Goal: Transaction & Acquisition: Download file/media

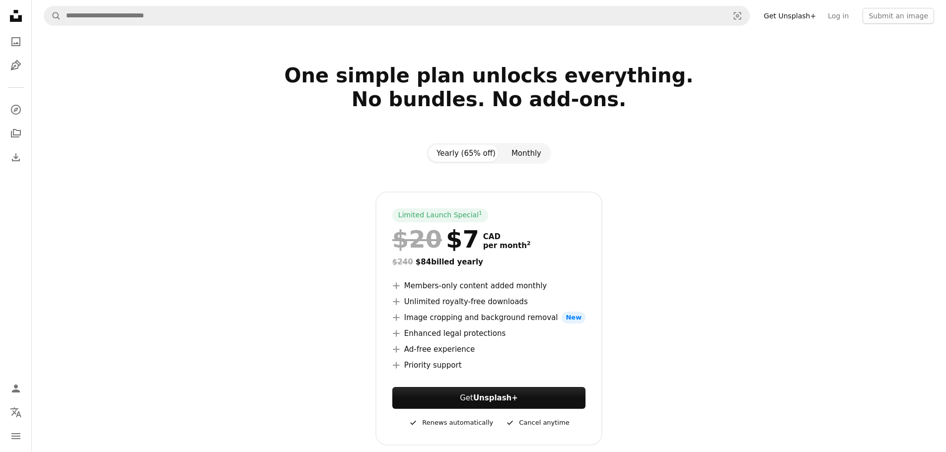
click at [527, 155] on button "Monthly" at bounding box center [527, 153] width 46 height 17
click at [486, 151] on button "Yearly (65% off)" at bounding box center [466, 153] width 75 height 17
click at [519, 158] on button "Monthly" at bounding box center [527, 153] width 46 height 17
drag, startPoint x: 259, startPoint y: 295, endPoint x: 253, endPoint y: 292, distance: 6.2
click at [259, 294] on div "Limited Launch Special 1 $20 $16 CAD per month 2 Switch to yearly to get 65% of…" at bounding box center [489, 319] width 644 height 254
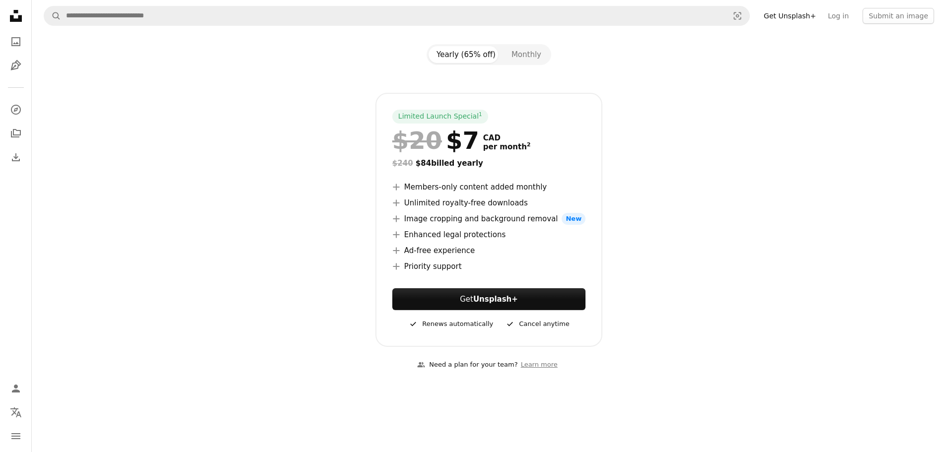
scroll to position [99, 0]
click at [532, 62] on div "Yearly (65% off) Monthly" at bounding box center [489, 54] width 125 height 21
click at [532, 62] on button "Monthly" at bounding box center [527, 54] width 46 height 17
click at [489, 62] on button "Yearly (65% off)" at bounding box center [466, 54] width 75 height 17
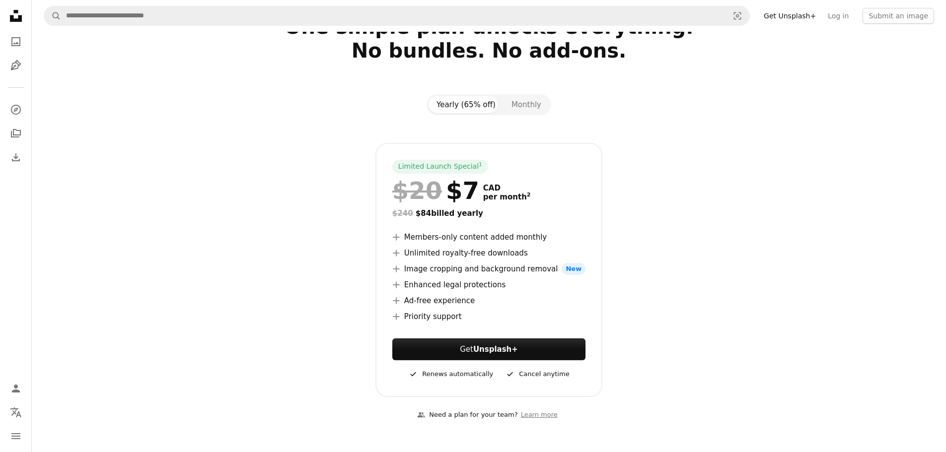
scroll to position [0, 0]
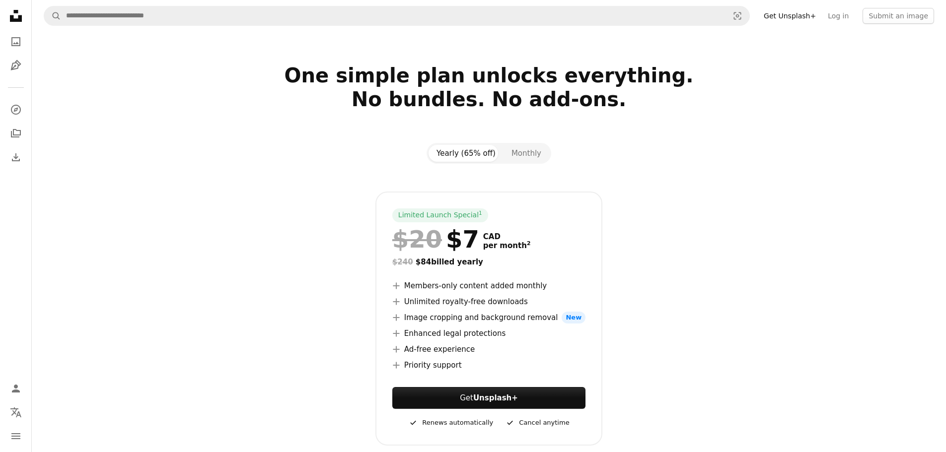
click at [310, 114] on div at bounding box center [489, 123] width 644 height 24
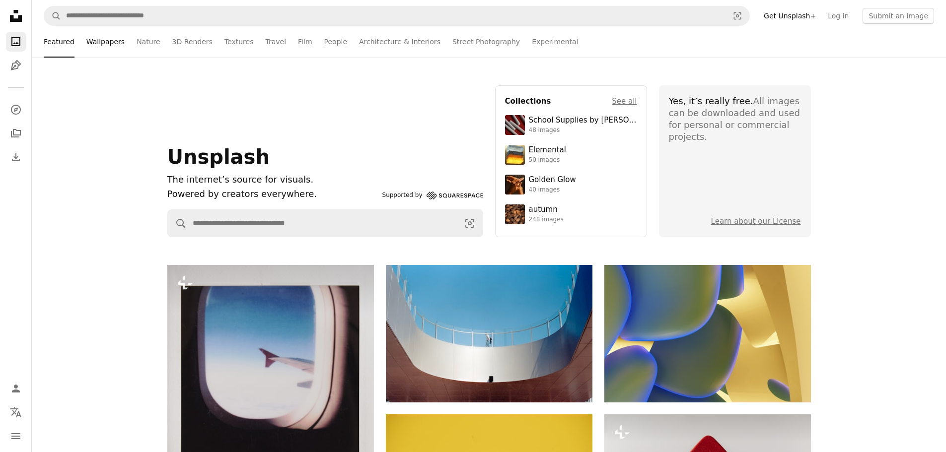
click at [117, 47] on link "Wallpapers" at bounding box center [105, 42] width 38 height 32
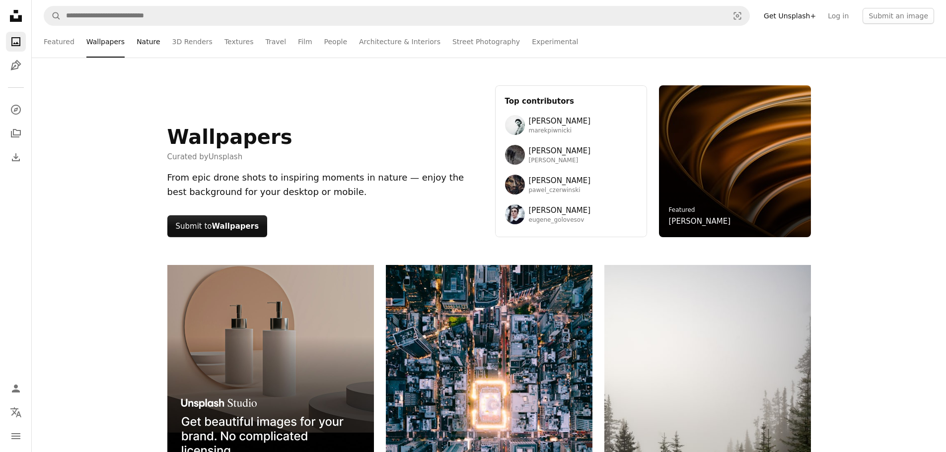
click at [144, 47] on link "Nature" at bounding box center [148, 42] width 23 height 32
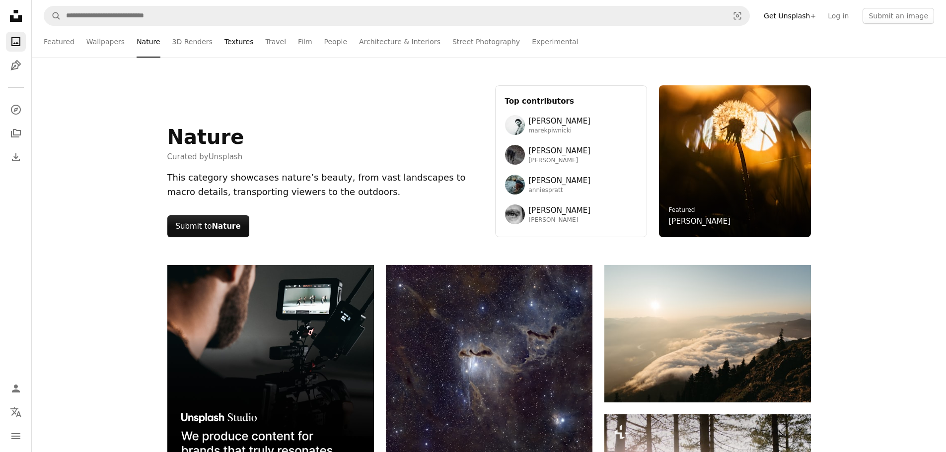
click at [226, 40] on link "Textures" at bounding box center [238, 42] width 29 height 32
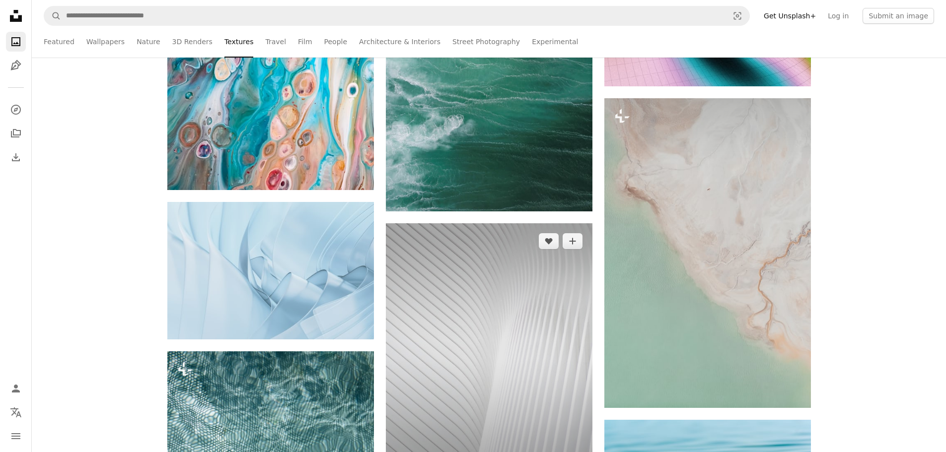
scroll to position [9288, 0]
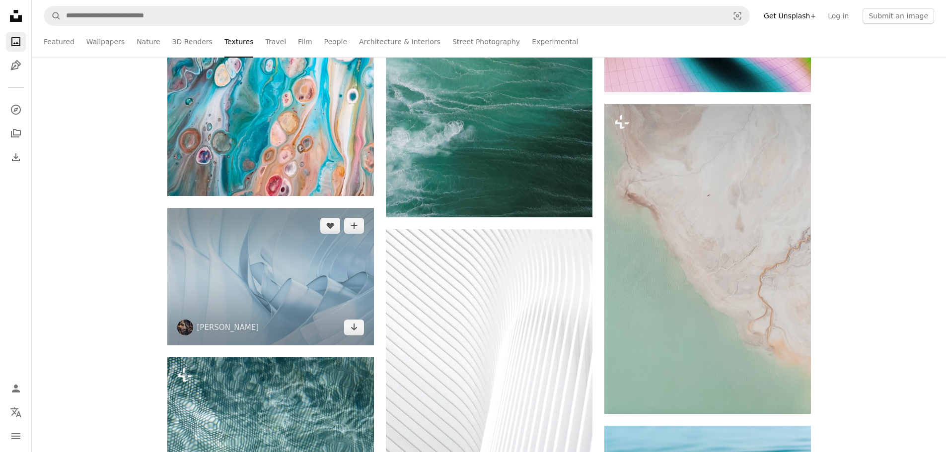
click at [327, 260] on img at bounding box center [270, 277] width 207 height 138
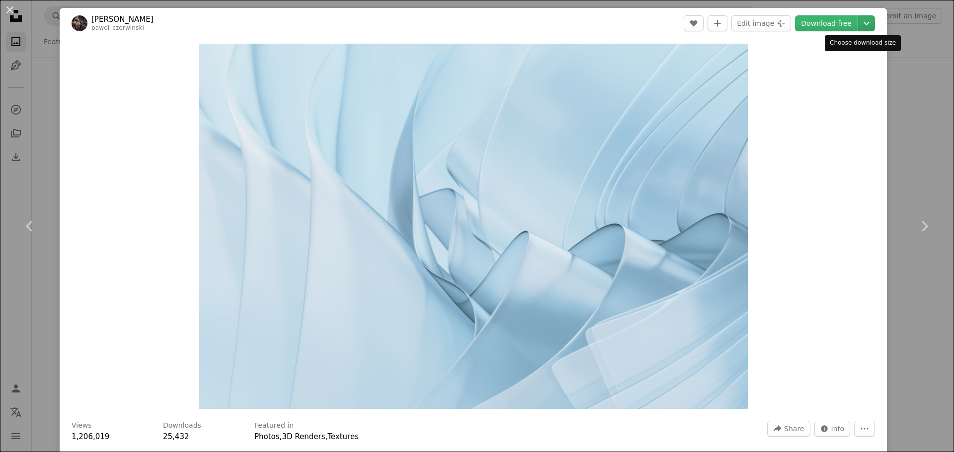
click at [862, 27] on icon "Chevron down" at bounding box center [866, 23] width 16 height 12
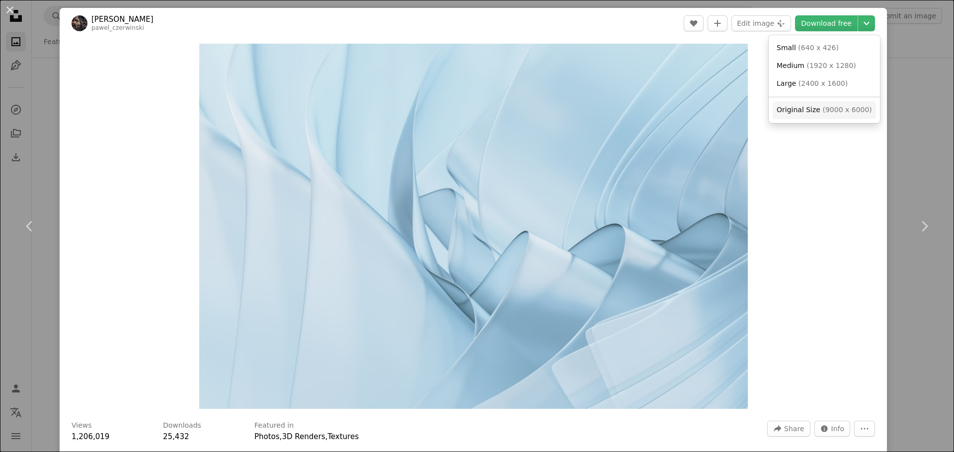
click at [836, 109] on span "( 9000 x 6000 )" at bounding box center [846, 110] width 49 height 8
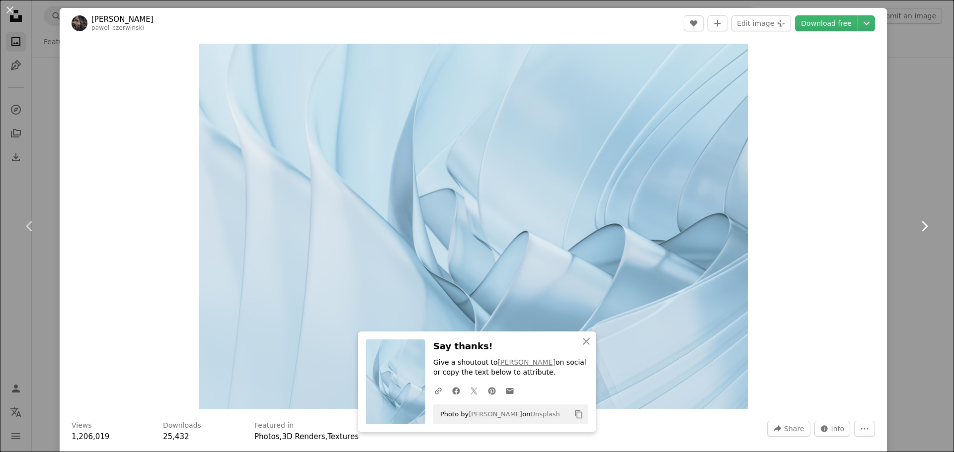
click at [901, 194] on link "Chevron right" at bounding box center [924, 226] width 60 height 95
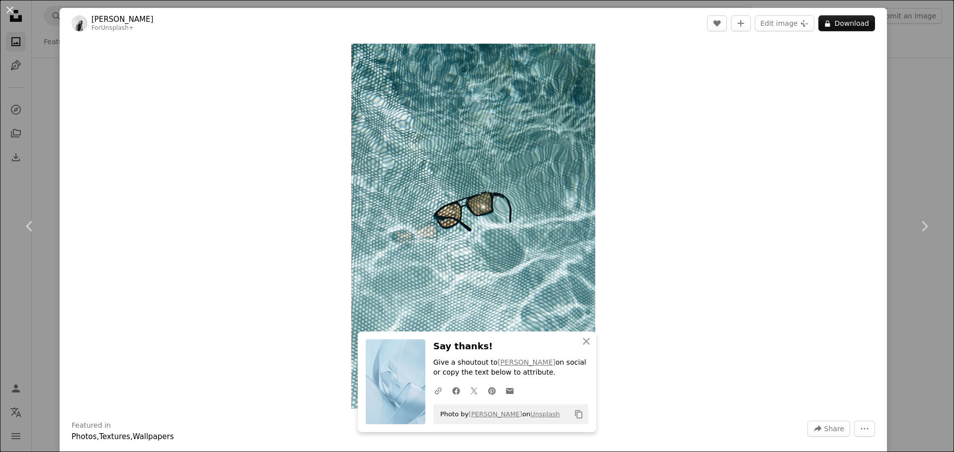
click at [921, 149] on div "An X shape Chevron left Chevron right [PERSON_NAME] For Unsplash+ A heart A plu…" at bounding box center [477, 226] width 954 height 452
